Goal: Task Accomplishment & Management: Use online tool/utility

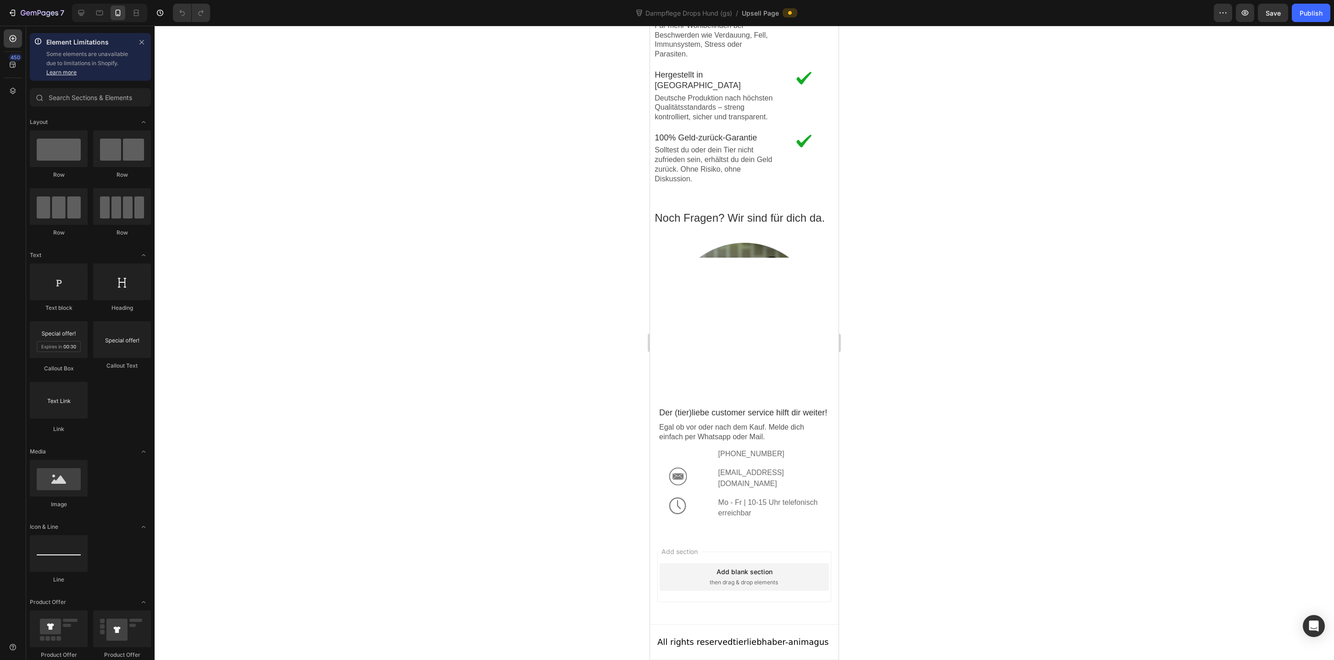
scroll to position [1492, 0]
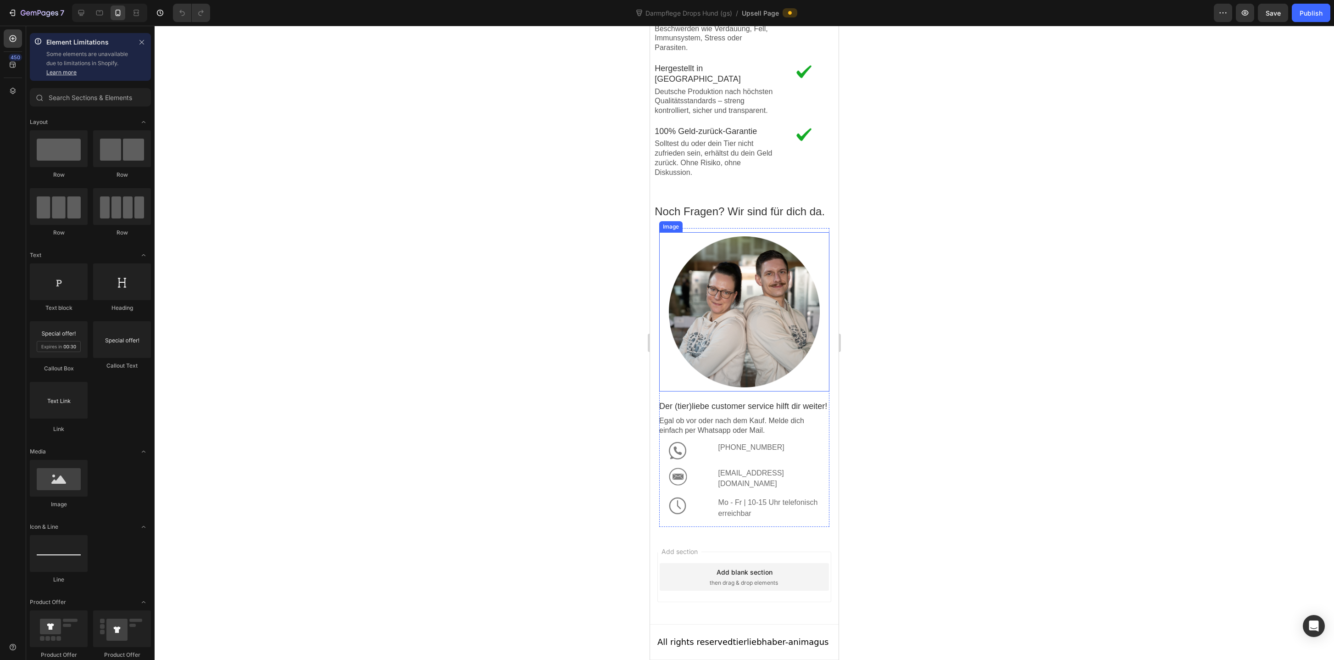
click at [740, 334] on div at bounding box center [744, 311] width 151 height 151
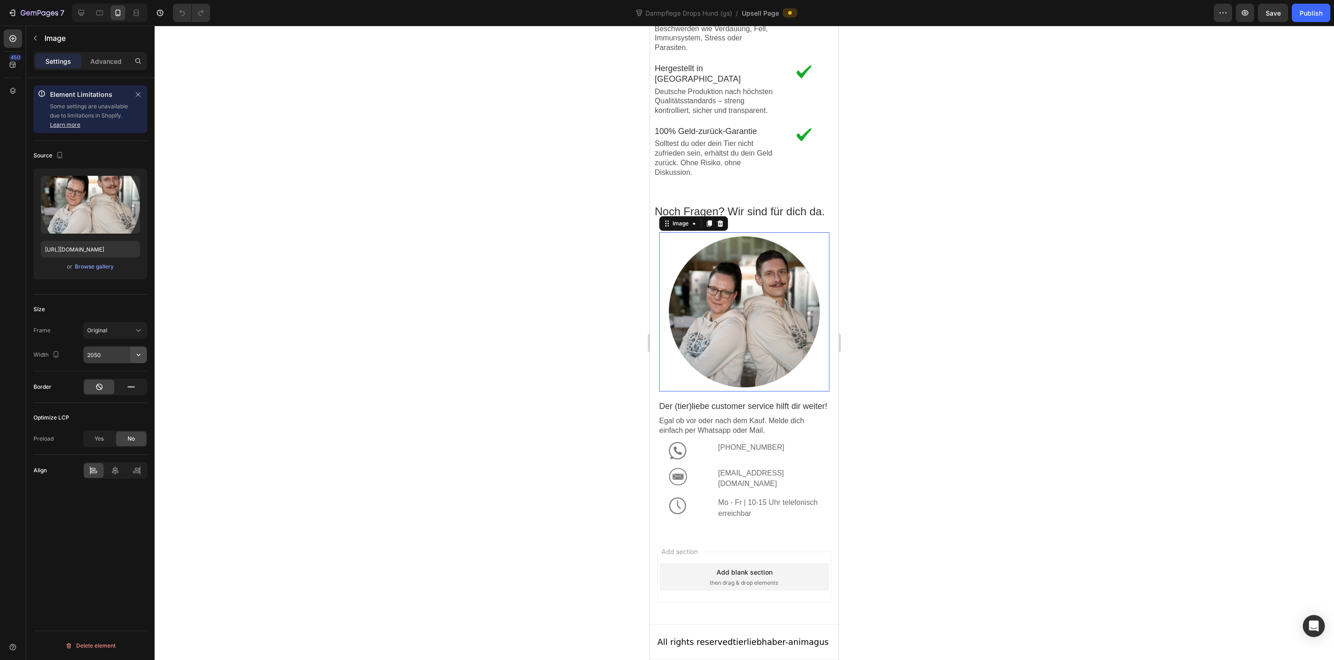
click at [139, 355] on icon "button" at bounding box center [139, 355] width 4 height 2
click at [131, 372] on div "Full 100%" at bounding box center [105, 377] width 75 height 17
click at [90, 355] on input "100%" at bounding box center [114, 354] width 63 height 17
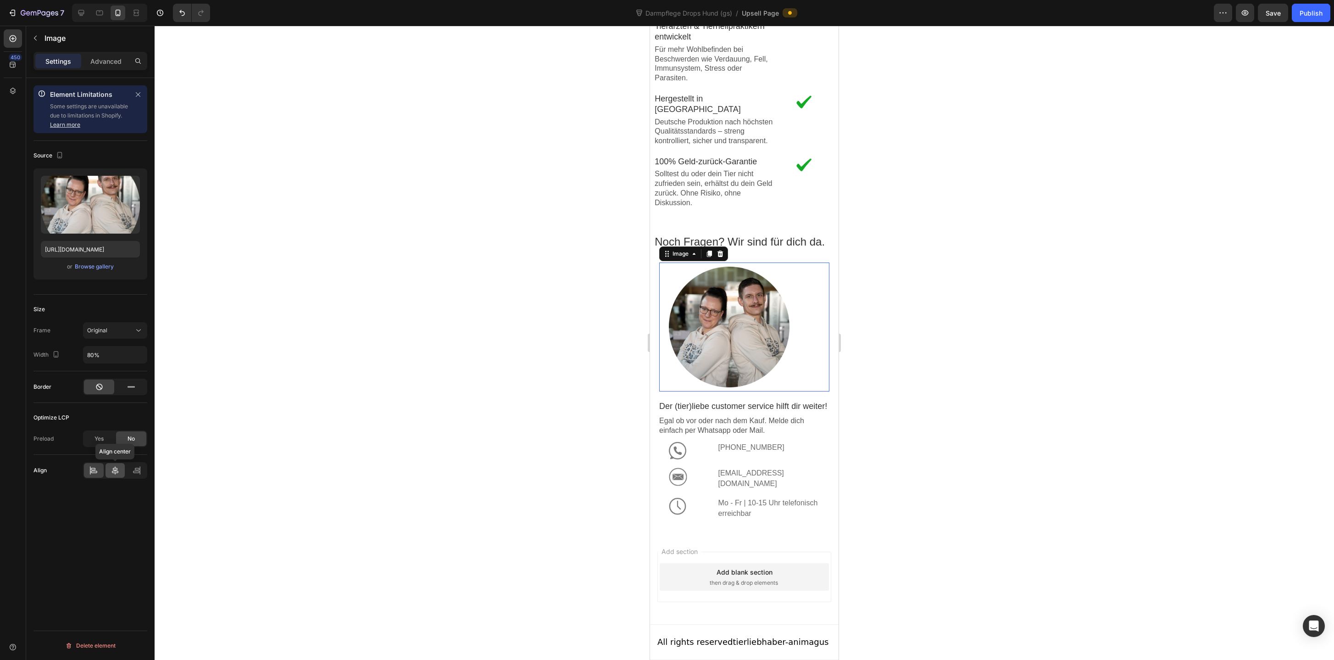
click at [116, 472] on icon at bounding box center [115, 470] width 9 height 9
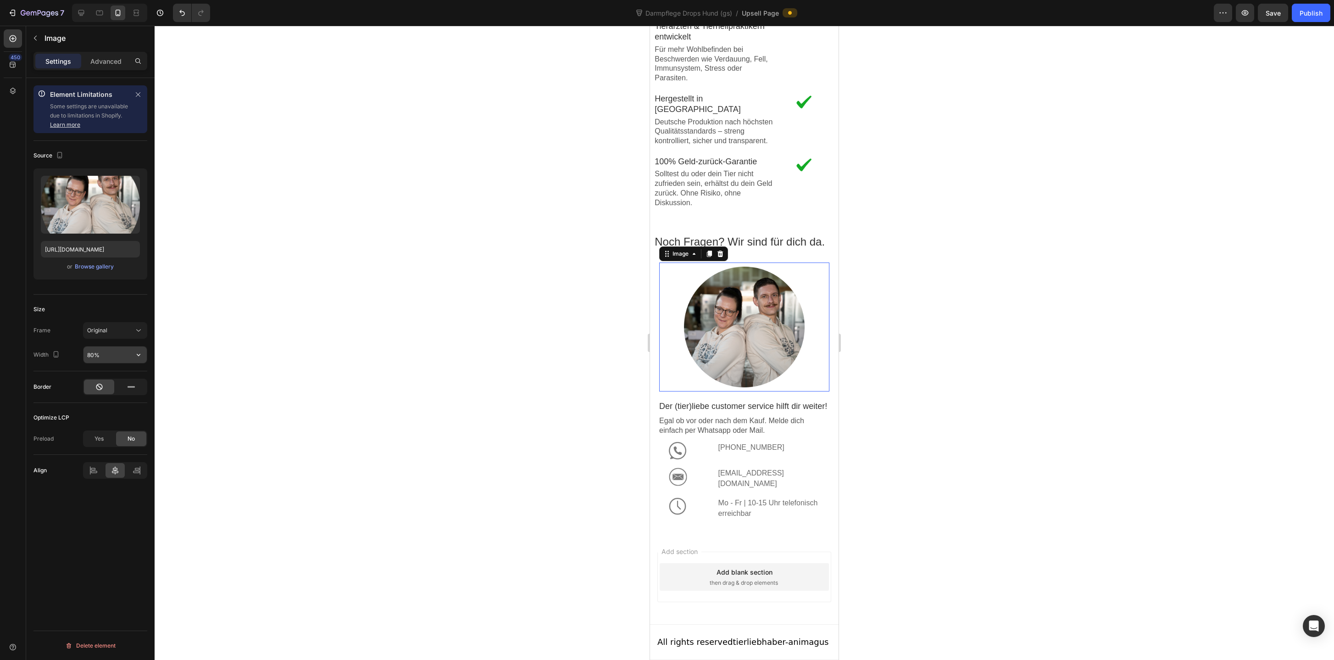
click at [90, 354] on input "80%" at bounding box center [114, 354] width 63 height 17
type input "50%"
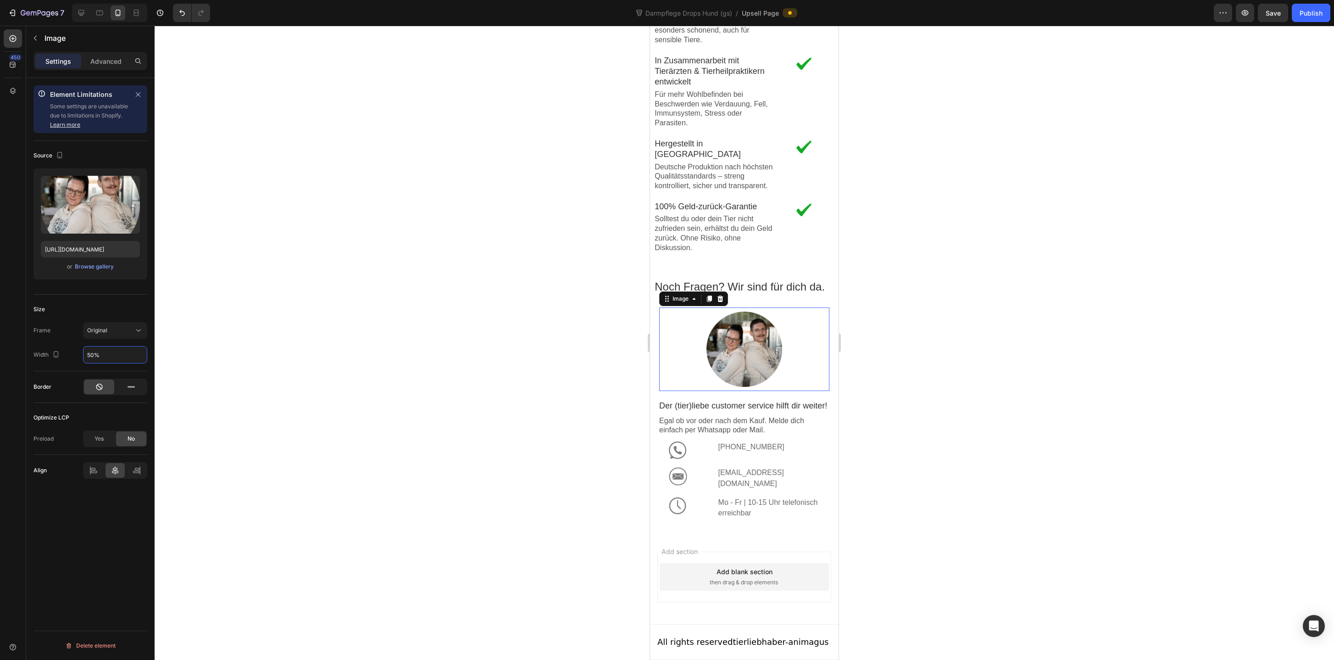
click at [964, 360] on div at bounding box center [744, 343] width 1179 height 634
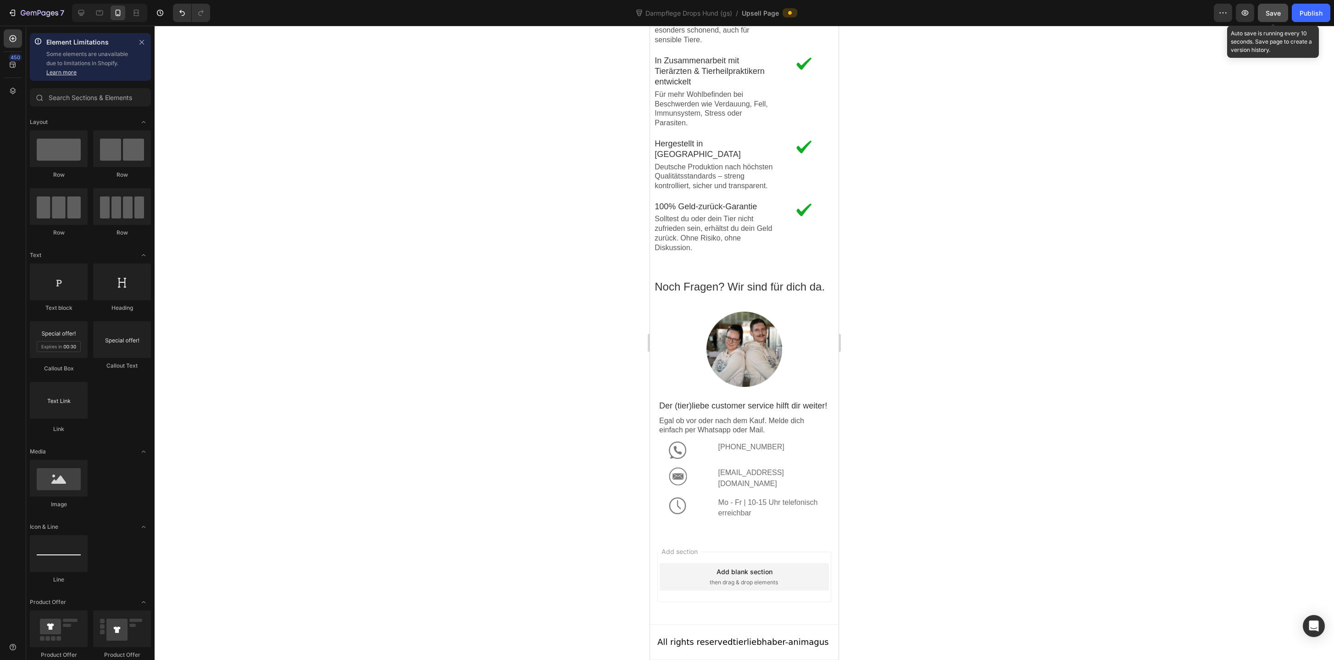
click at [1276, 18] on button "Save" at bounding box center [1273, 13] width 30 height 18
click at [1311, 9] on div "Publish" at bounding box center [1310, 13] width 23 height 10
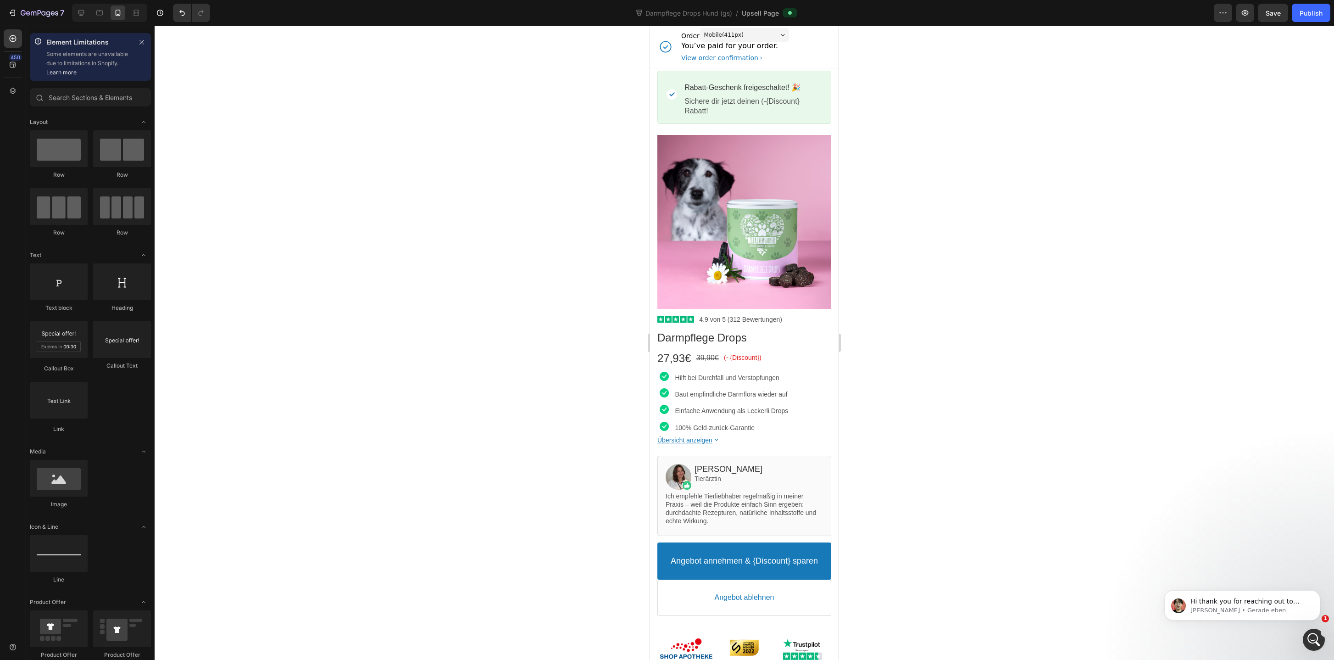
scroll to position [0, 0]
click at [1233, 593] on div "Hi thank you for reaching out to us, please allow me some time and I'll get bac…" at bounding box center [1242, 605] width 156 height 30
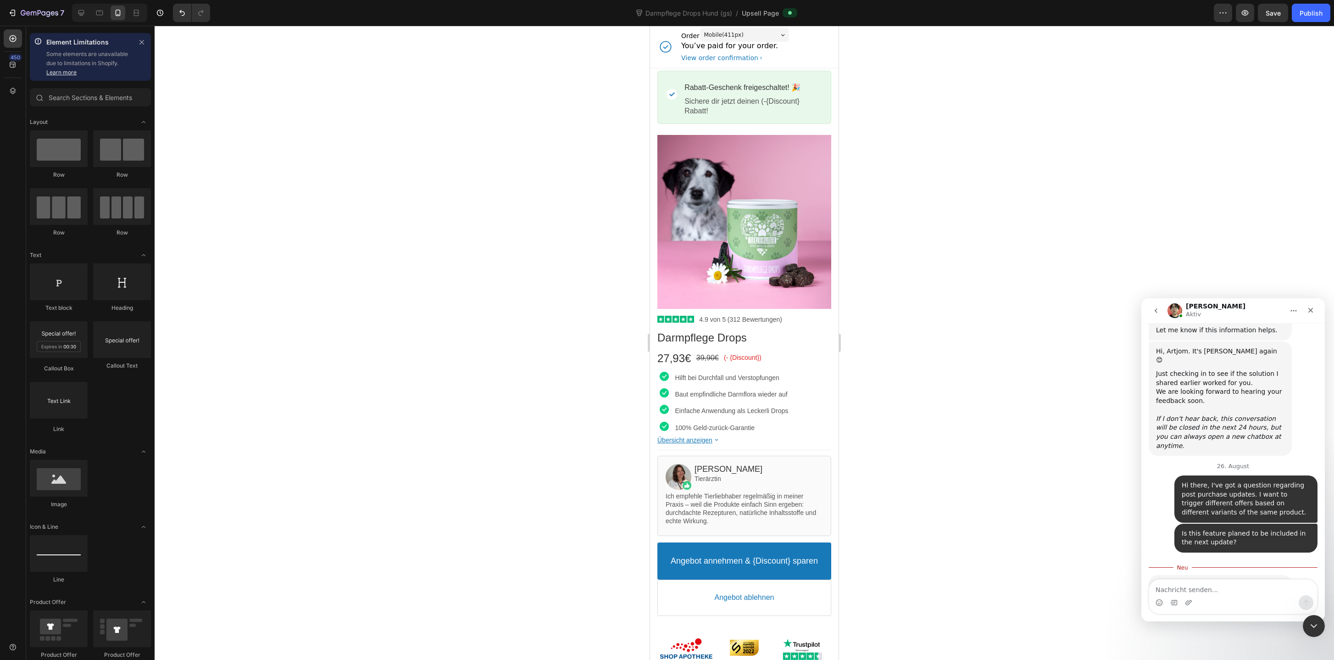
scroll to position [1879, 0]
click at [1223, 588] on textarea "Nachricht senden..." at bounding box center [1233, 587] width 168 height 16
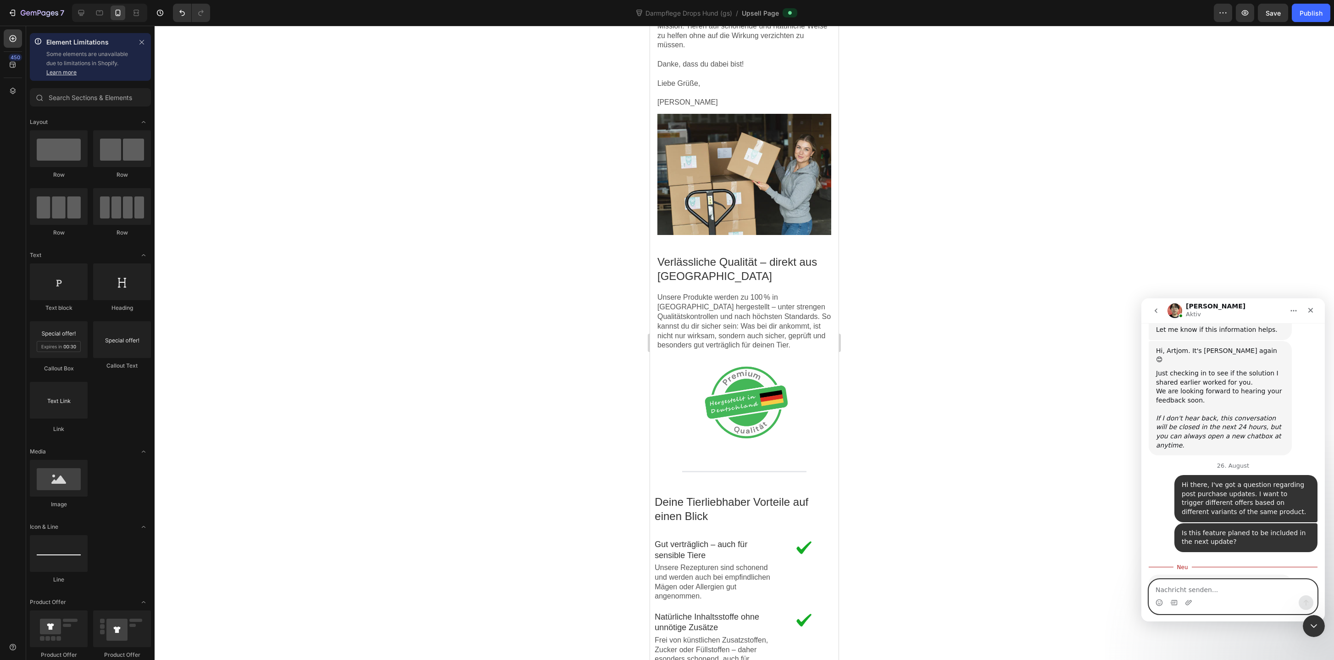
scroll to position [843, 0]
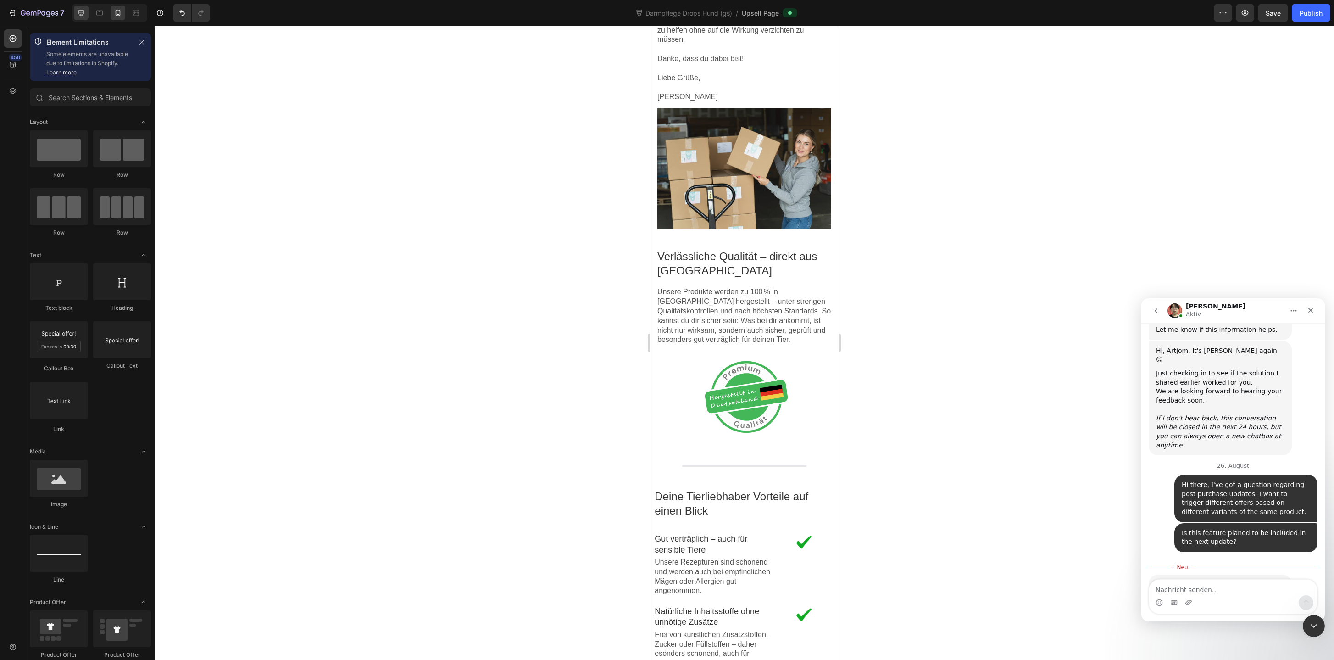
click at [81, 11] on icon at bounding box center [81, 12] width 9 height 9
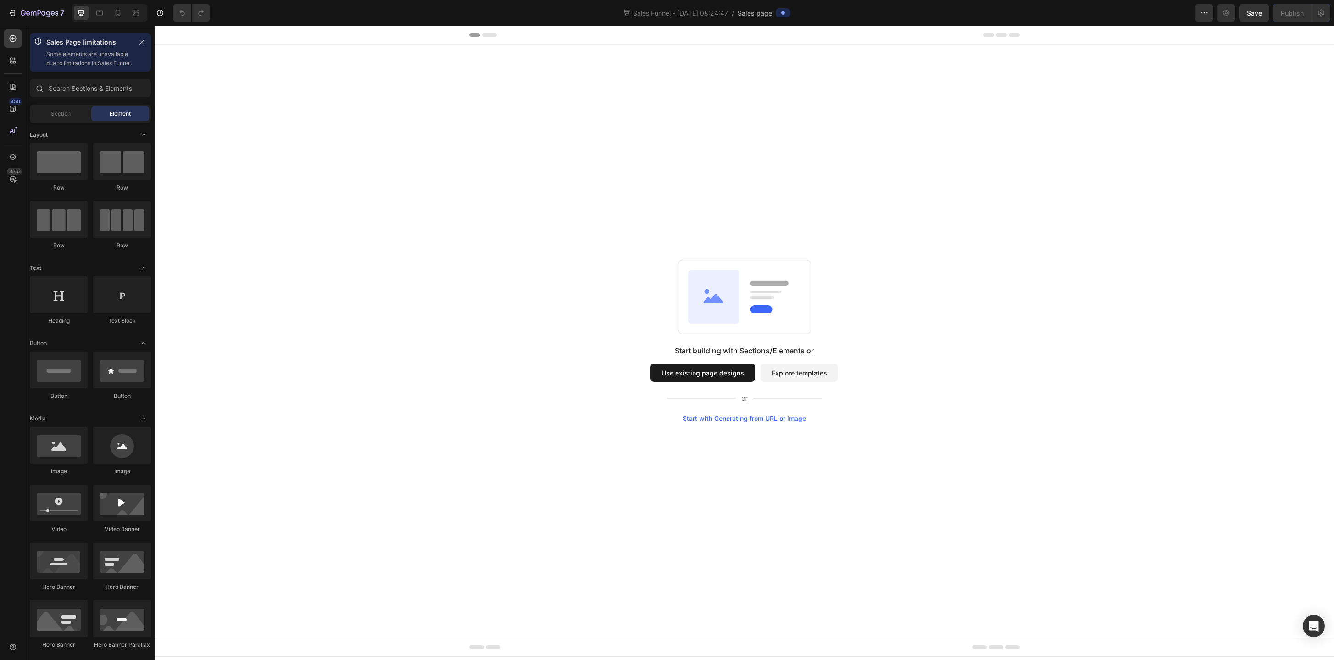
click at [789, 371] on button "Explore templates" at bounding box center [799, 372] width 78 height 18
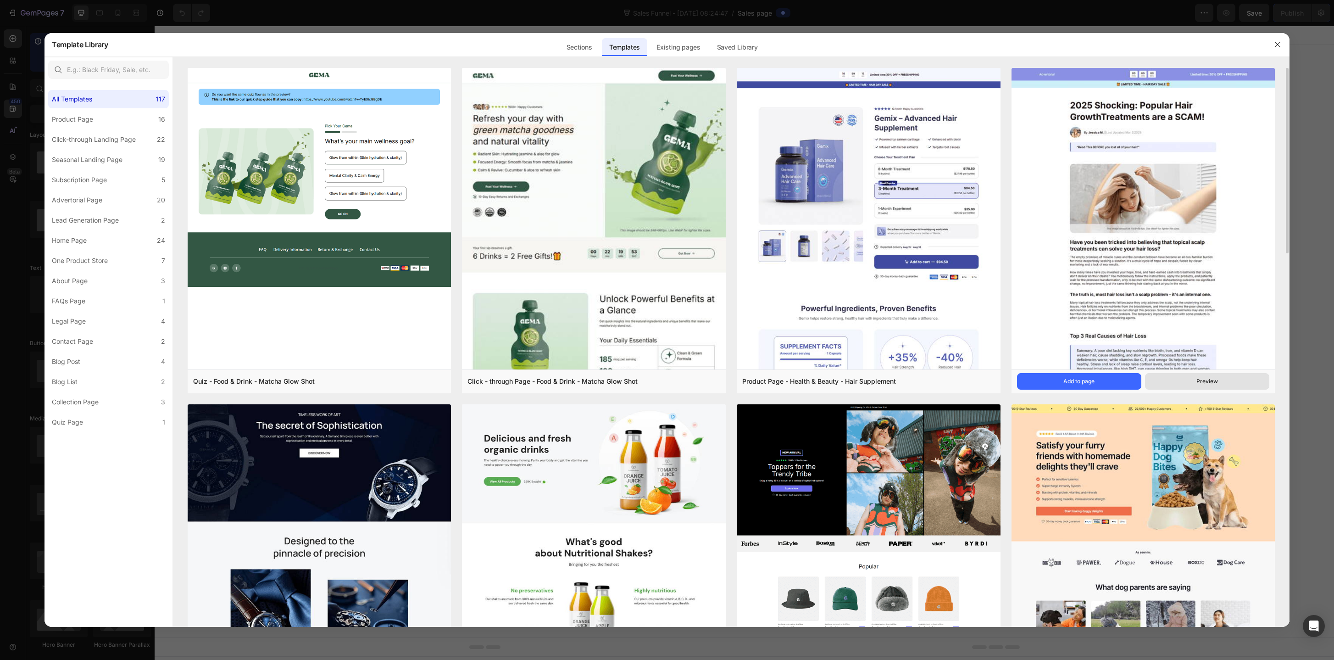
click at [1200, 384] on div "Preview" at bounding box center [1207, 381] width 22 height 8
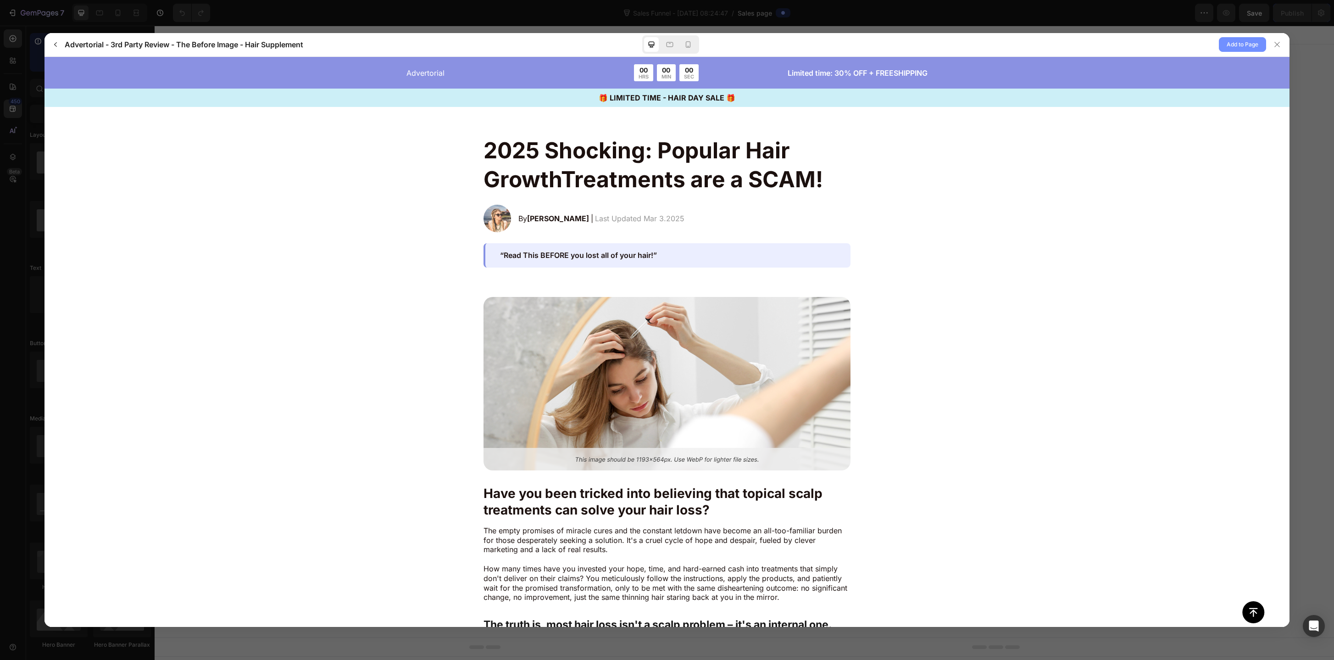
click at [1246, 50] on span "Add to Page" at bounding box center [1242, 44] width 32 height 11
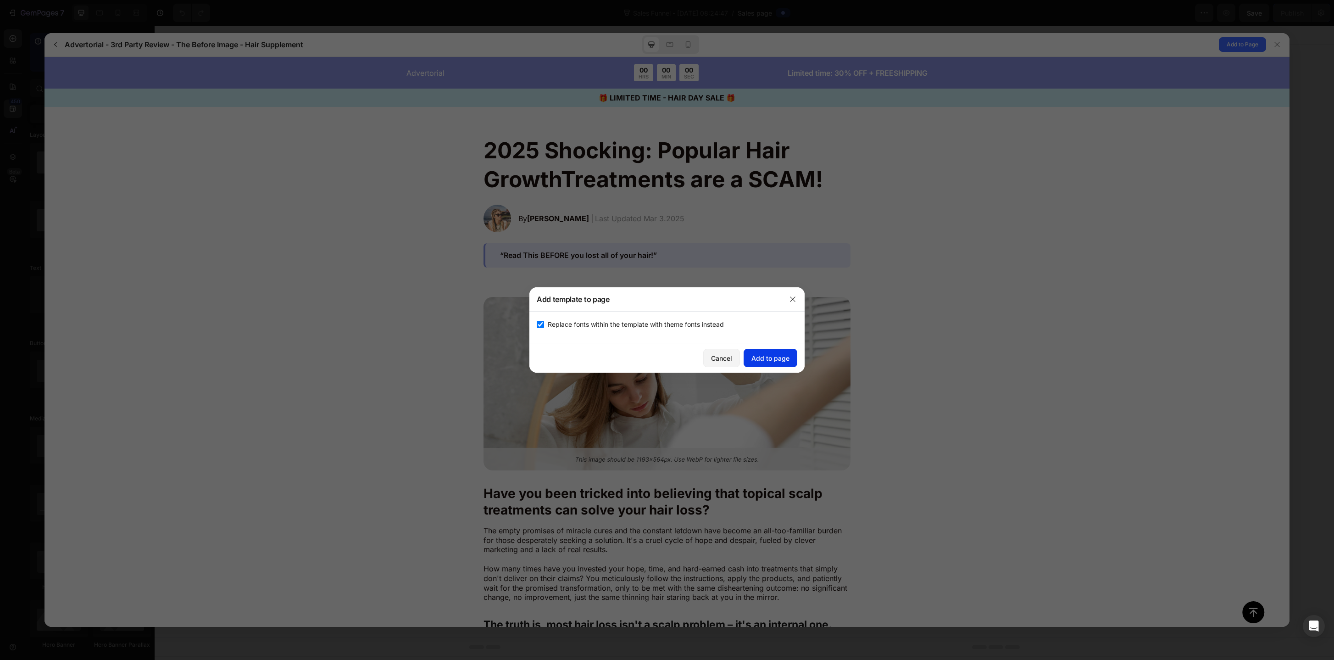
click at [761, 364] on button "Add to page" at bounding box center [770, 358] width 54 height 18
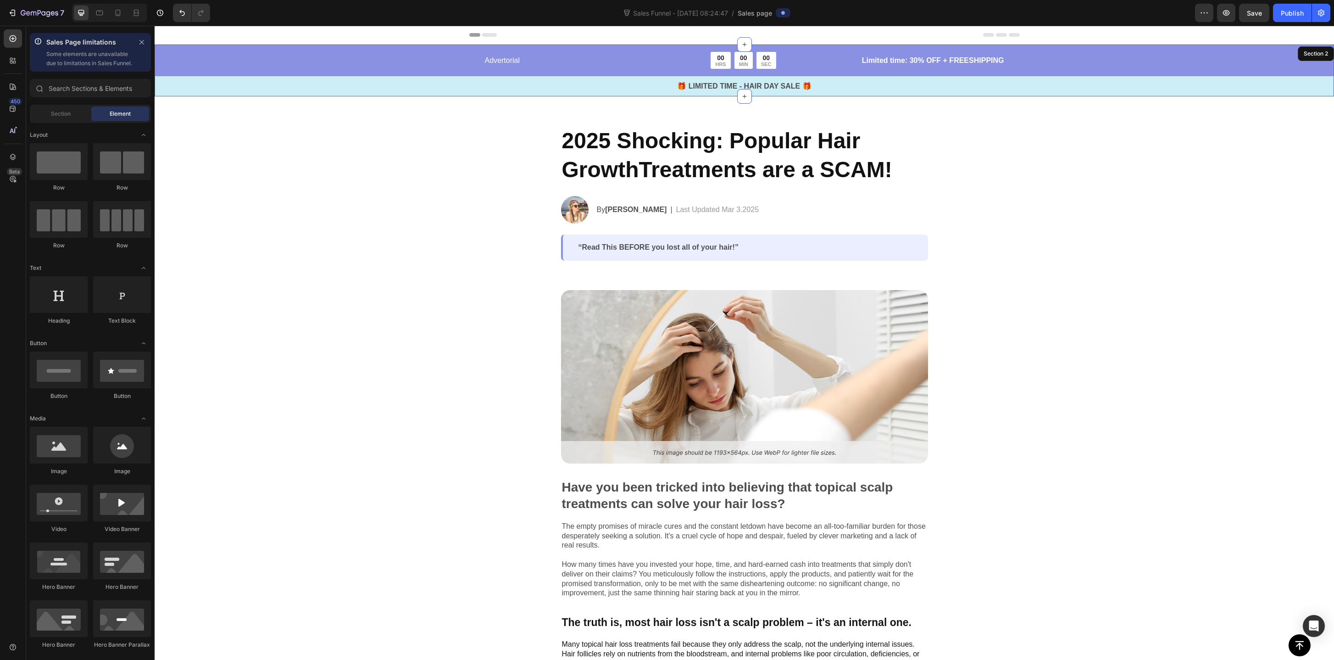
scroll to position [19, 0]
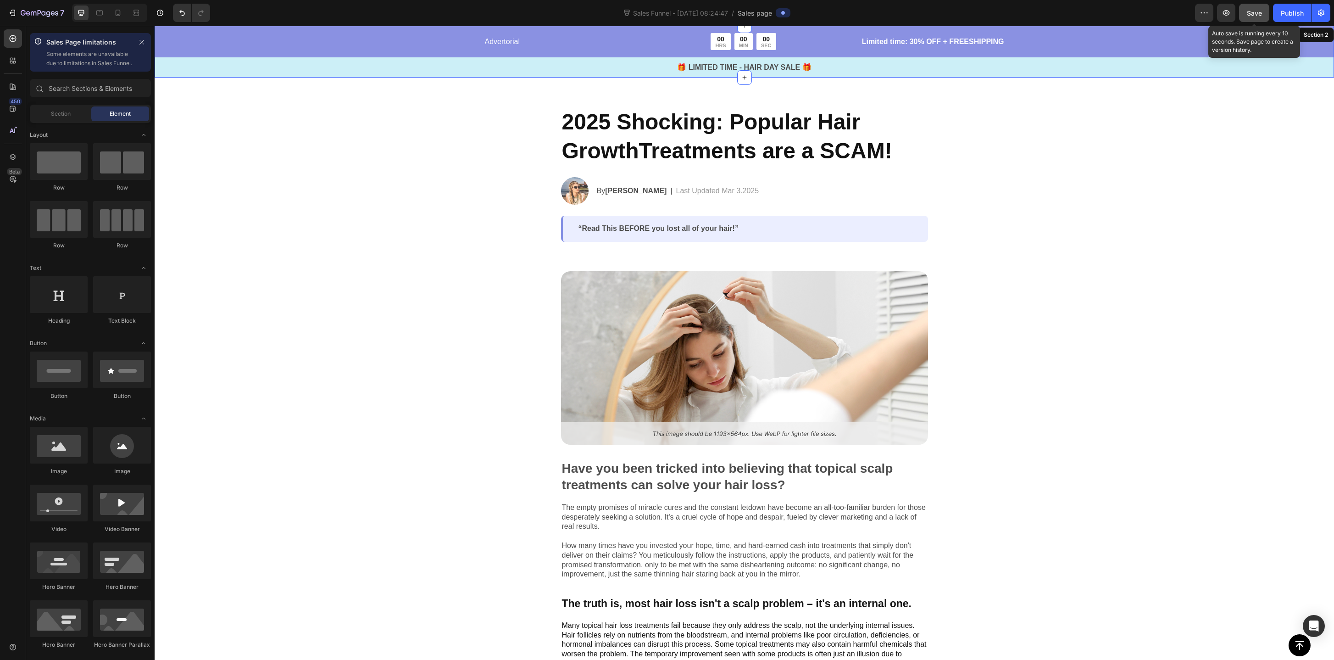
click at [1262, 14] on button "Save" at bounding box center [1254, 13] width 30 height 18
click at [1285, 20] on button "Publish" at bounding box center [1292, 13] width 39 height 18
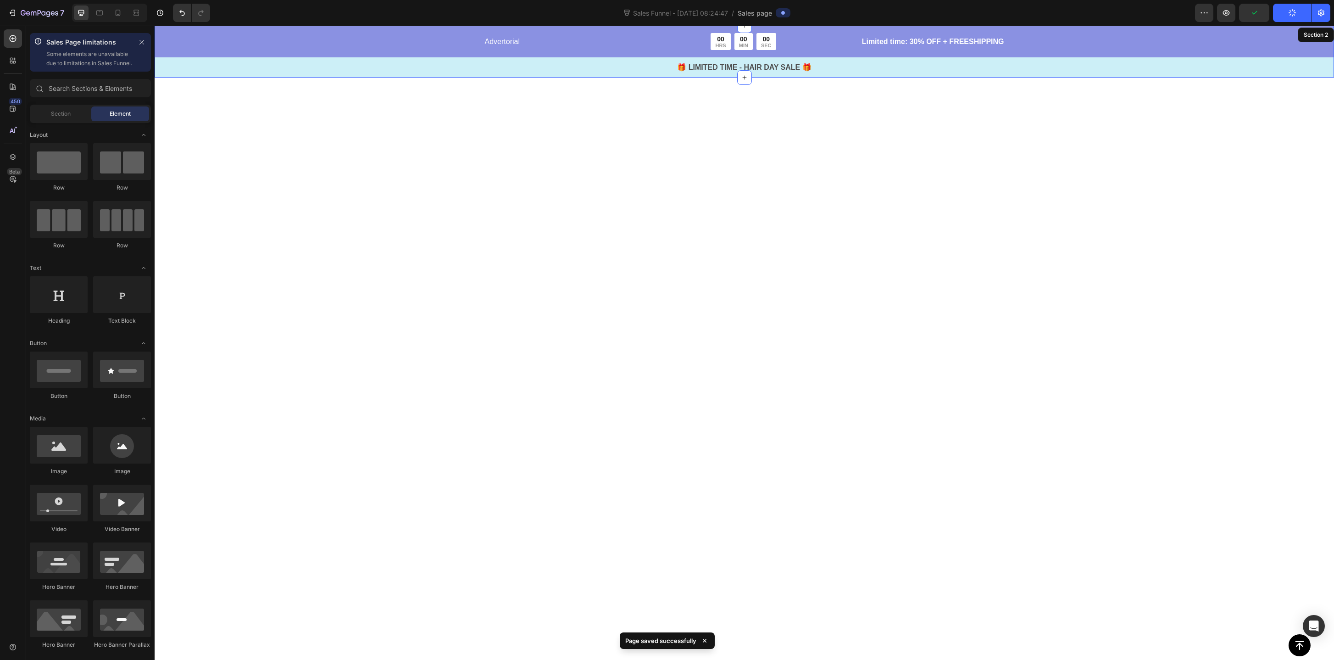
scroll to position [0, 0]
